Goal: Check status: Check status

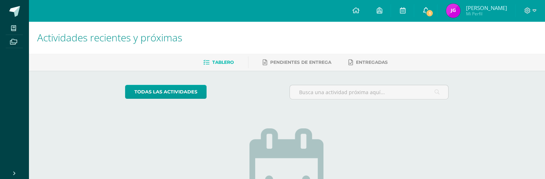
click at [433, 14] on span "1" at bounding box center [429, 13] width 8 height 8
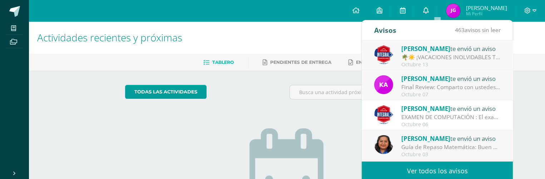
click at [437, 15] on link "0" at bounding box center [425, 10] width 23 height 21
click at [460, 8] on img at bounding box center [453, 11] width 14 height 14
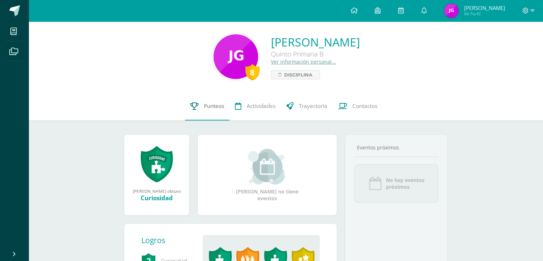
click at [196, 118] on link "Punteos" at bounding box center [207, 106] width 45 height 29
